Goal: Unclear: Browse casually

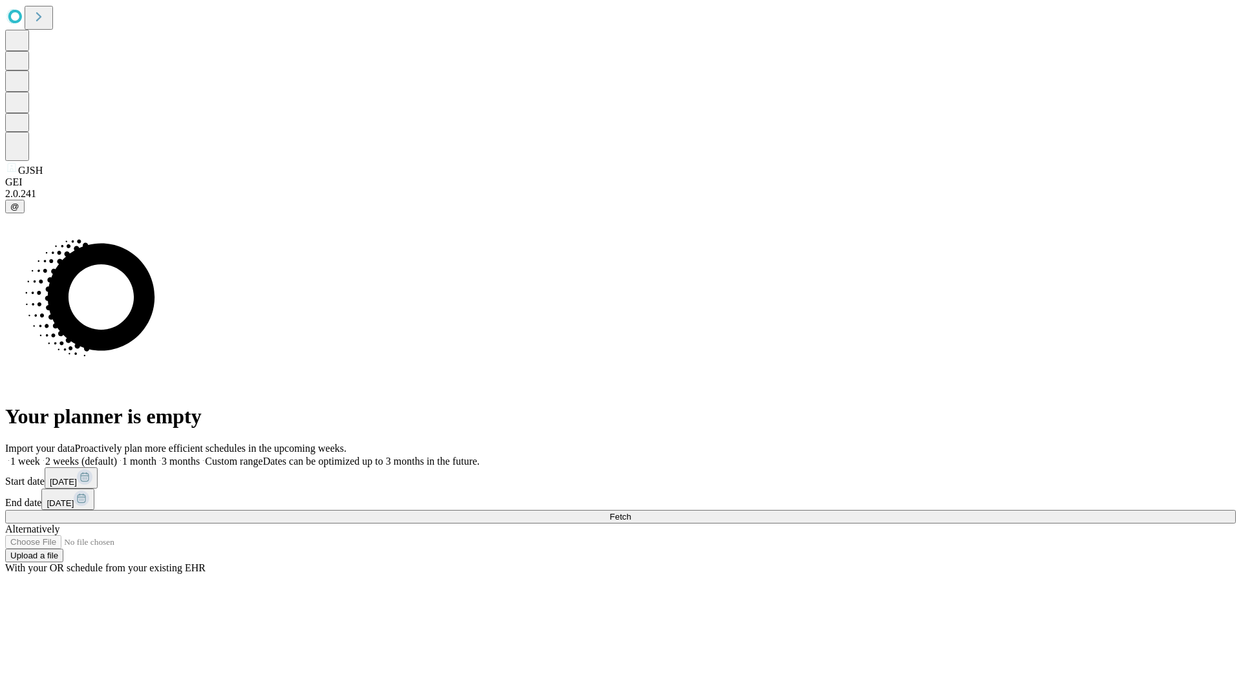
click at [631, 512] on span "Fetch" at bounding box center [619, 517] width 21 height 10
